Goal: Task Accomplishment & Management: Manage account settings

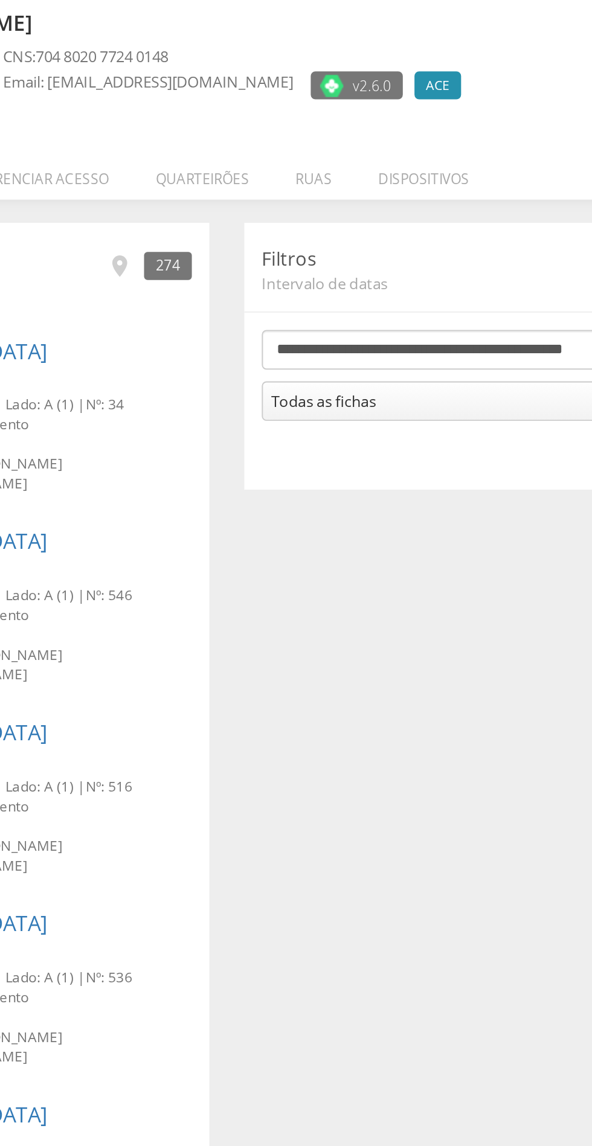
click at [289, 173] on li "Quarteirões" at bounding box center [283, 170] width 72 height 28
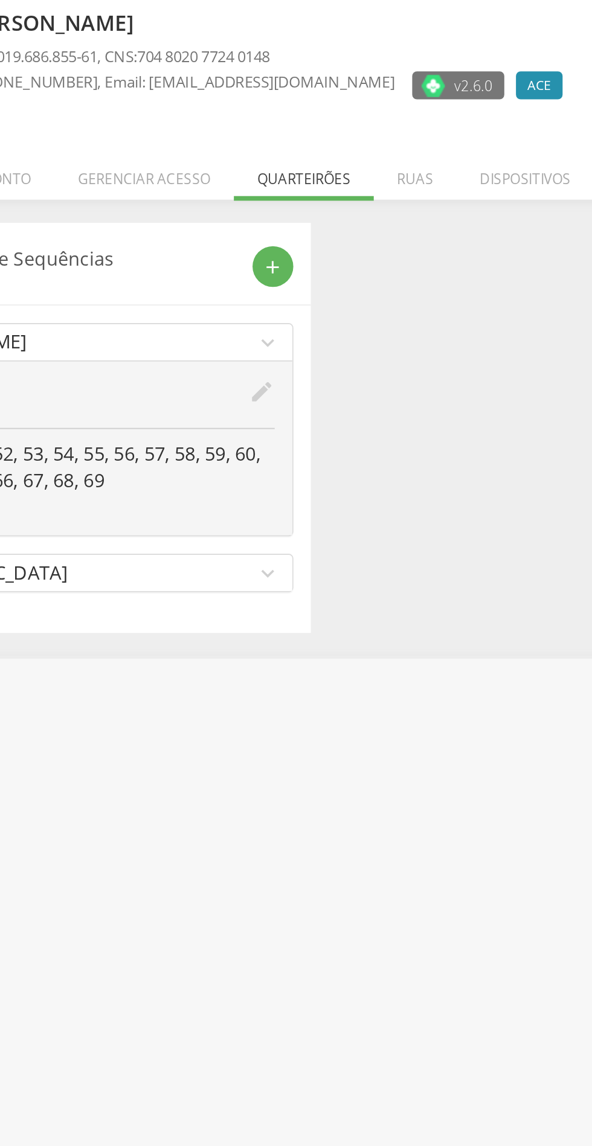
click at [264, 284] on icon "edit" at bounding box center [261, 283] width 13 height 13
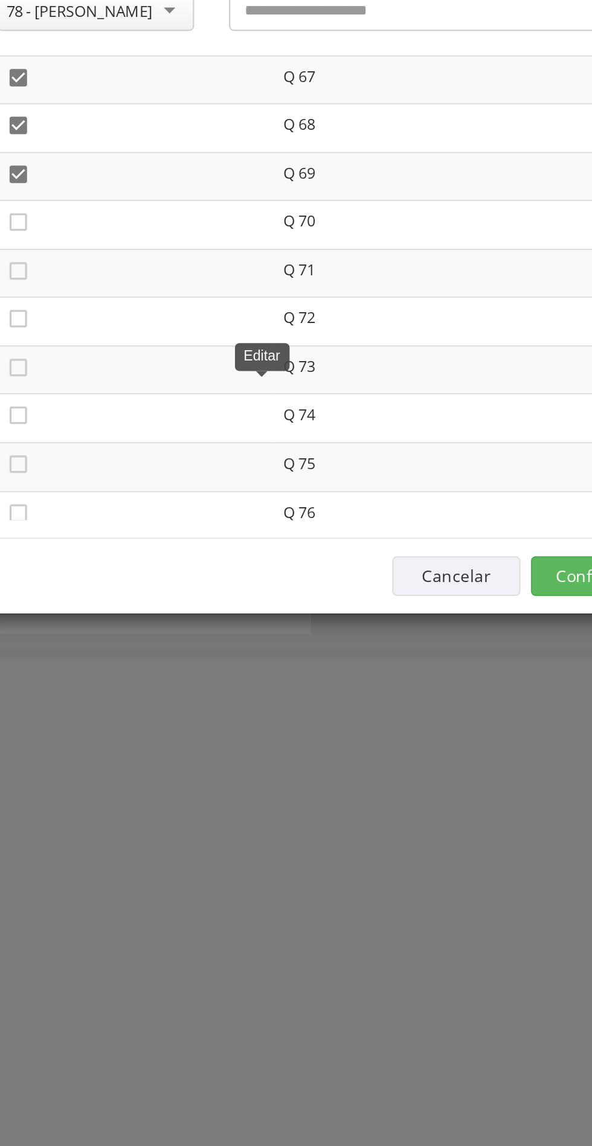
scroll to position [1680, 0]
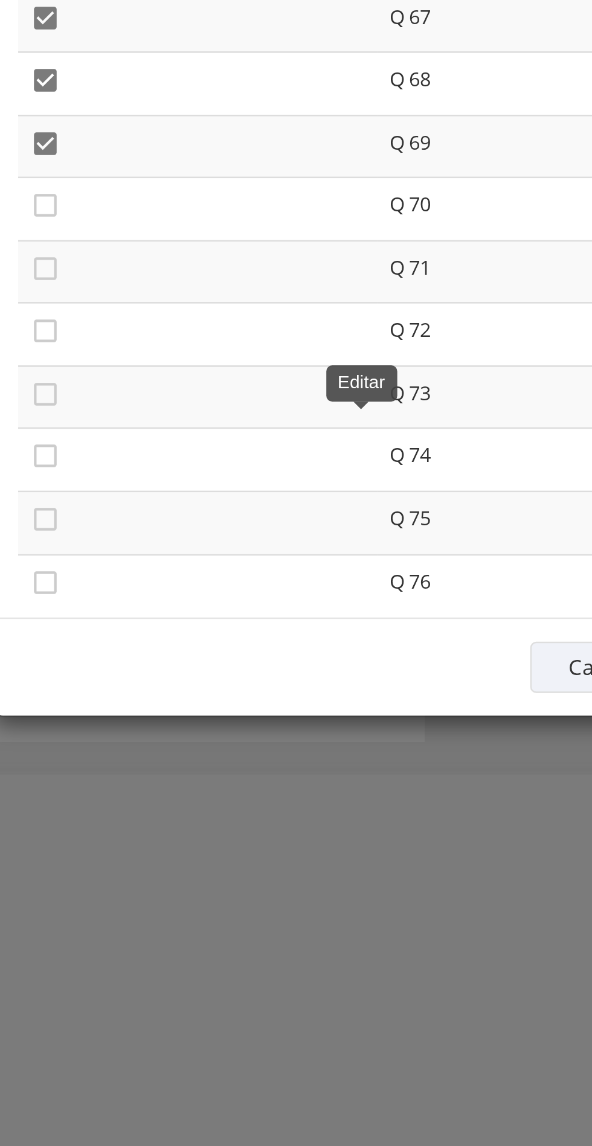
click at [139, 195] on icon "" at bounding box center [135, 194] width 12 height 12
click at [138, 220] on icon "" at bounding box center [135, 220] width 12 height 12
click at [136, 246] on icon "" at bounding box center [135, 244] width 12 height 12
click at [142, 286] on td "" at bounding box center [196, 296] width 144 height 25
click at [136, 265] on icon "" at bounding box center [135, 270] width 12 height 12
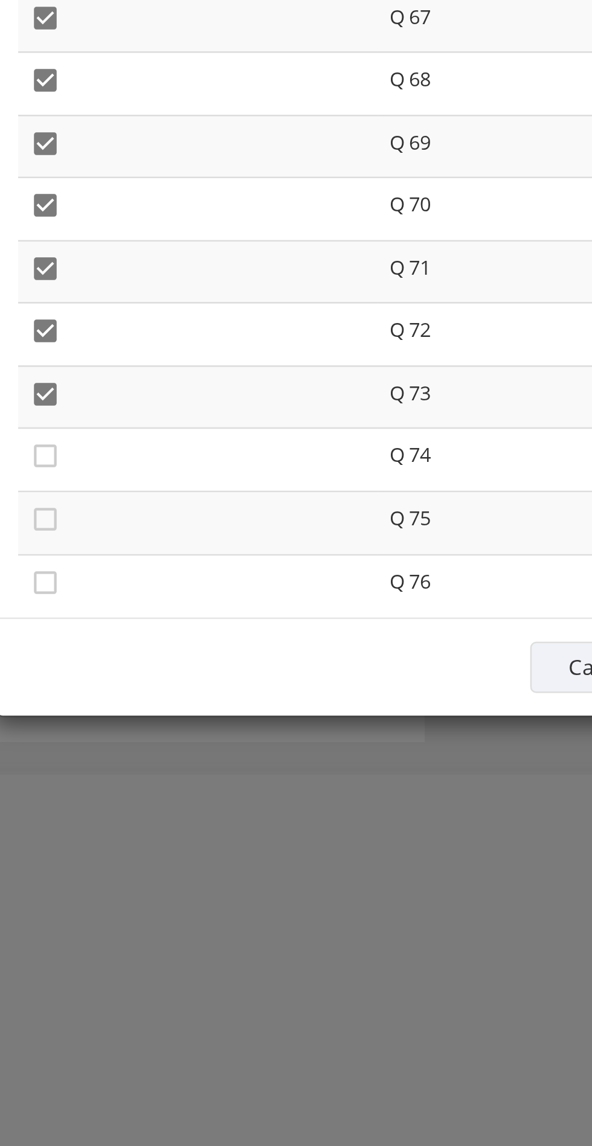
click at [138, 270] on icon "" at bounding box center [135, 270] width 12 height 12
click at [139, 273] on icon "" at bounding box center [135, 270] width 12 height 12
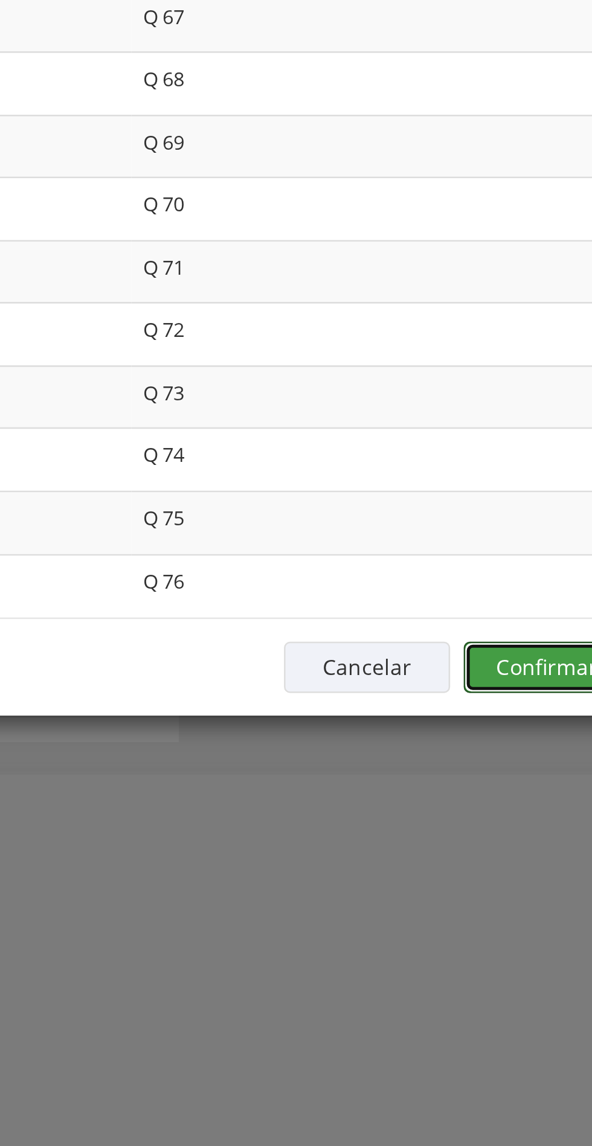
click at [436, 383] on button "Confirmar" at bounding box center [434, 379] width 66 height 21
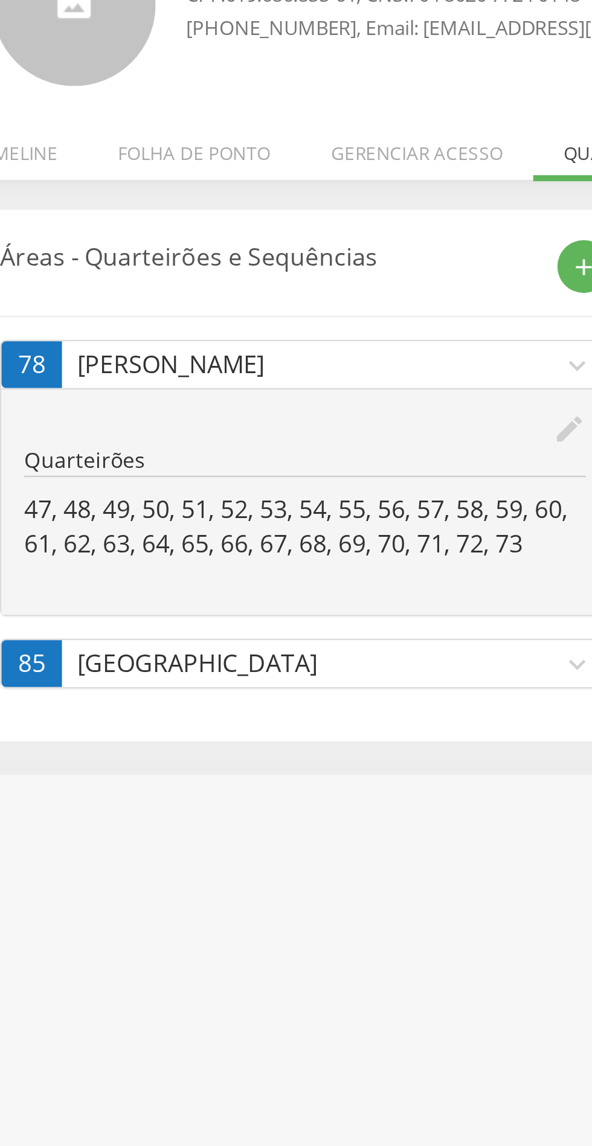
click at [256, 278] on icon "edit" at bounding box center [261, 283] width 13 height 13
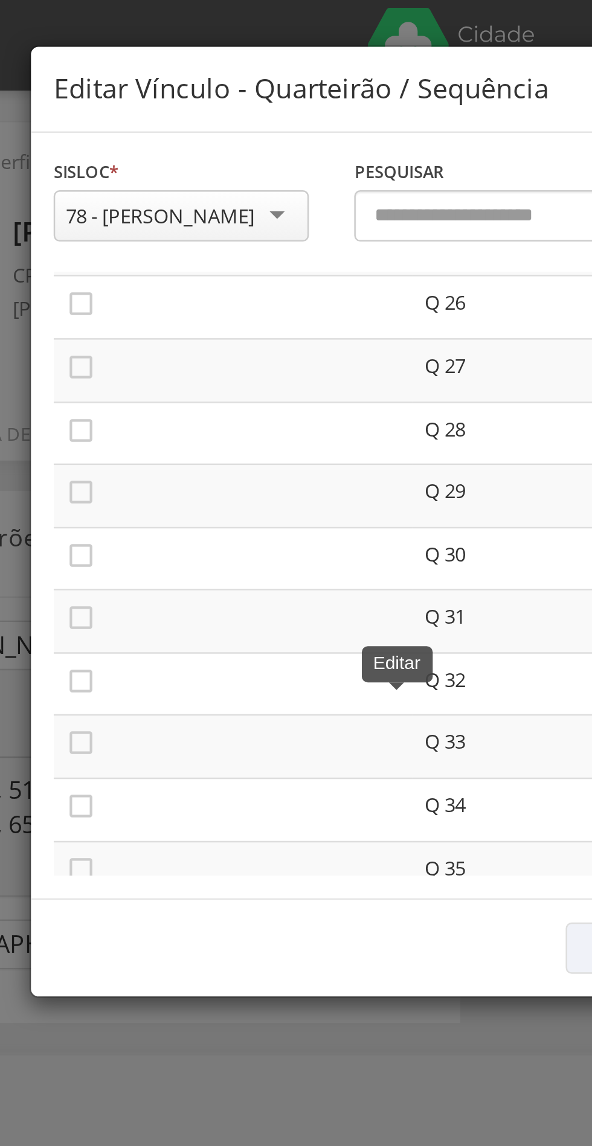
scroll to position [650, 0]
click at [136, 150] on icon "" at bounding box center [135, 145] width 12 height 12
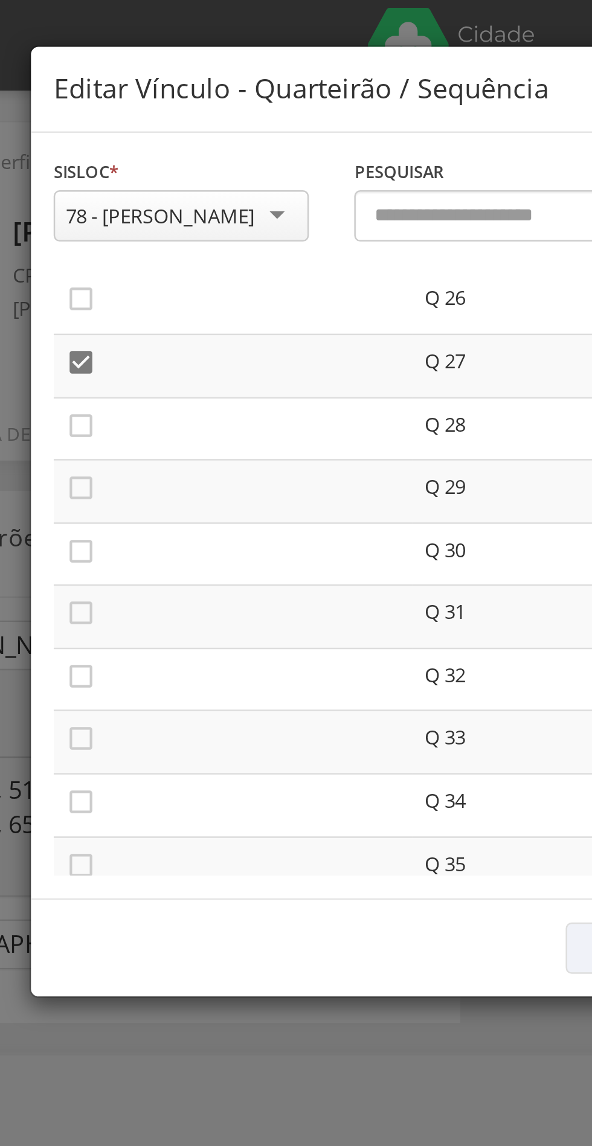
click at [133, 170] on icon "" at bounding box center [135, 170] width 12 height 12
click at [136, 196] on icon "" at bounding box center [135, 195] width 12 height 12
click at [136, 216] on icon "" at bounding box center [135, 220] width 12 height 12
click at [135, 249] on icon "" at bounding box center [135, 245] width 12 height 12
click at [138, 270] on icon "" at bounding box center [135, 270] width 12 height 12
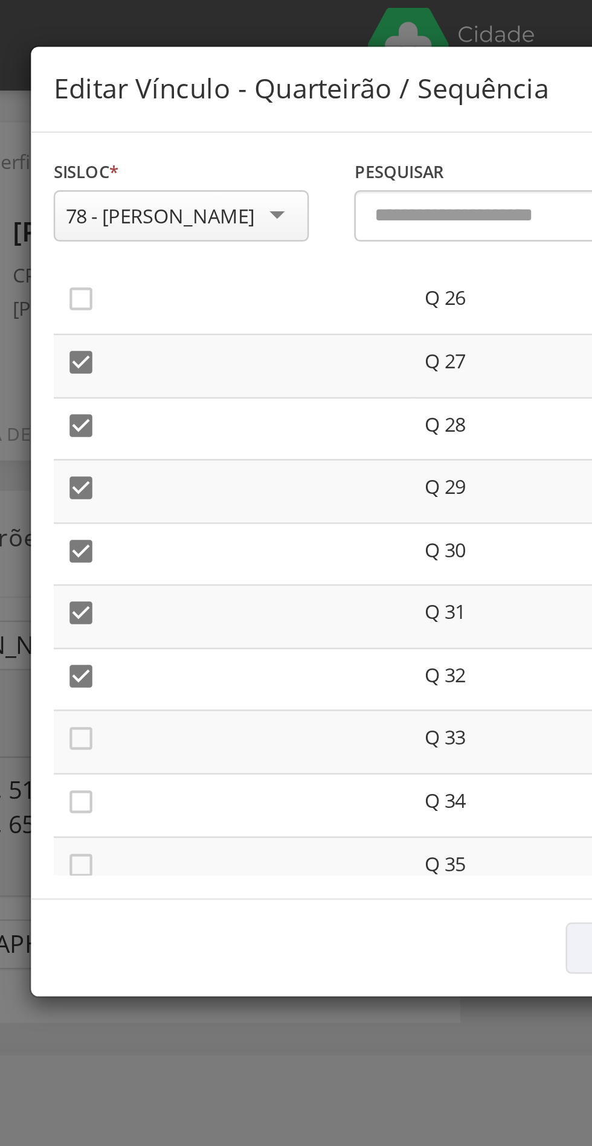
click at [138, 297] on icon "" at bounding box center [135, 295] width 12 height 12
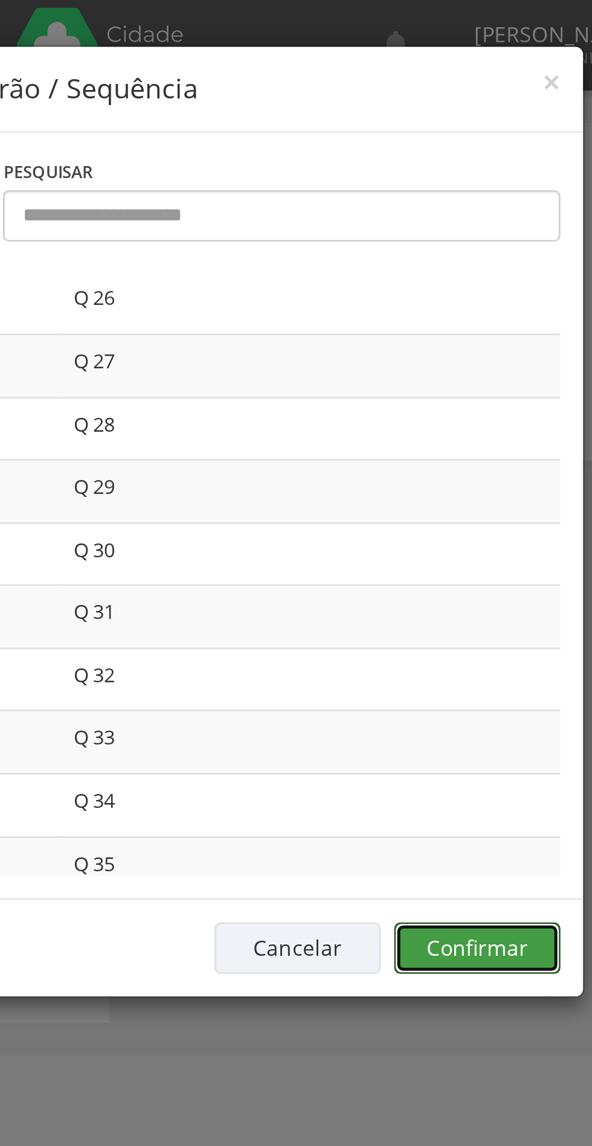
click at [440, 378] on button "Confirmar" at bounding box center [434, 379] width 66 height 21
